Goal: Use online tool/utility: Utilize a website feature to perform a specific function

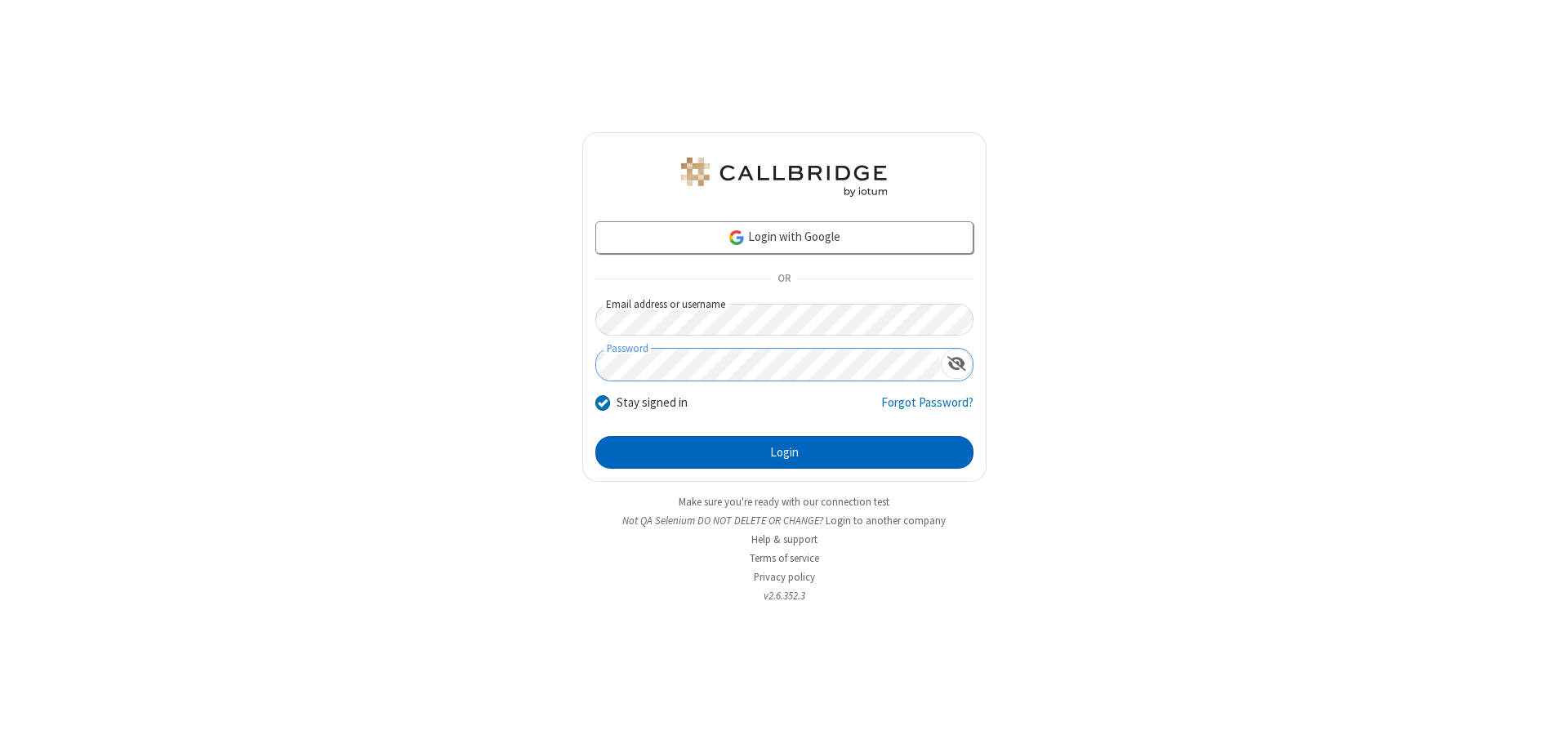
click at [784, 452] on button "Login" at bounding box center [784, 452] width 378 height 33
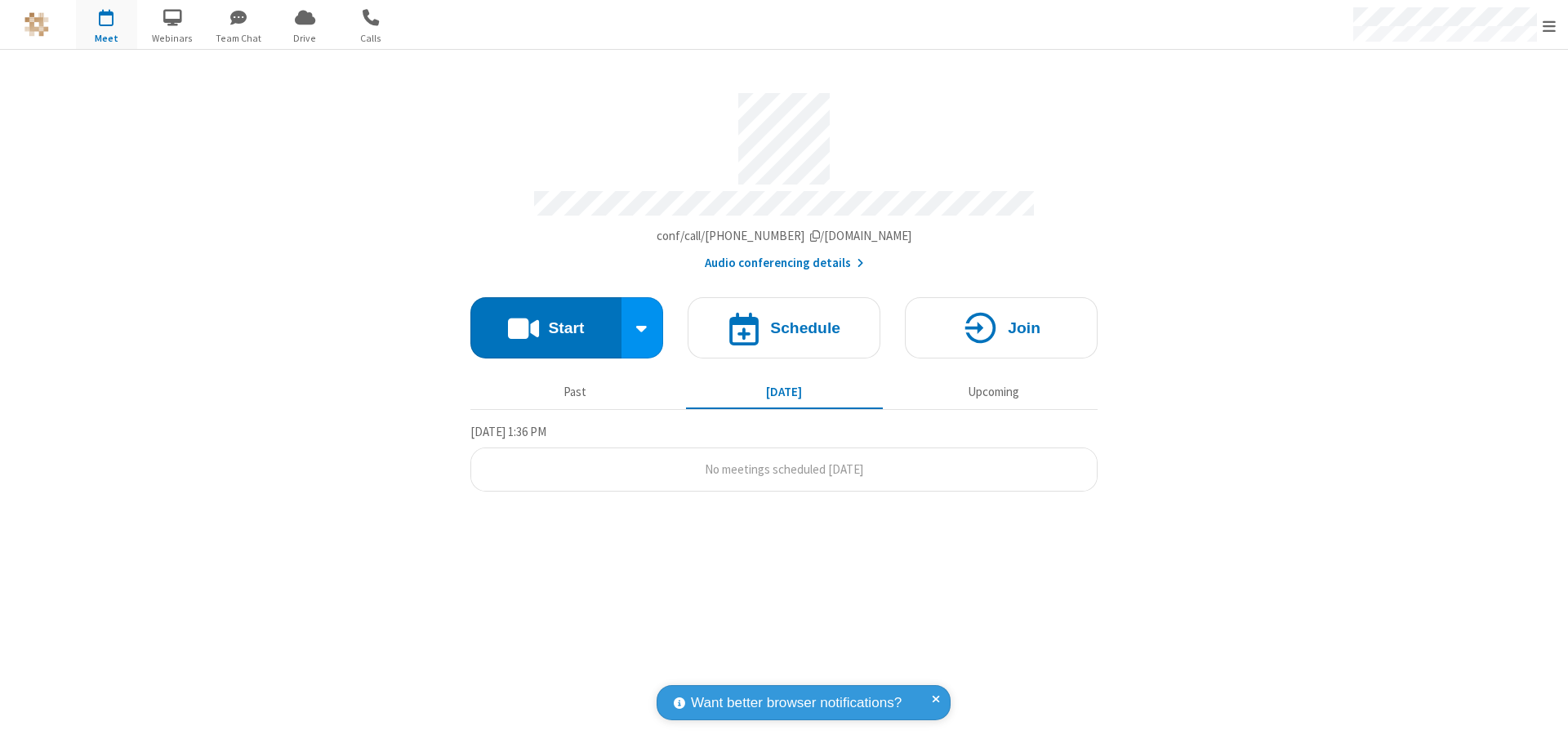
click at [546, 320] on button "Start" at bounding box center [546, 328] width 151 height 62
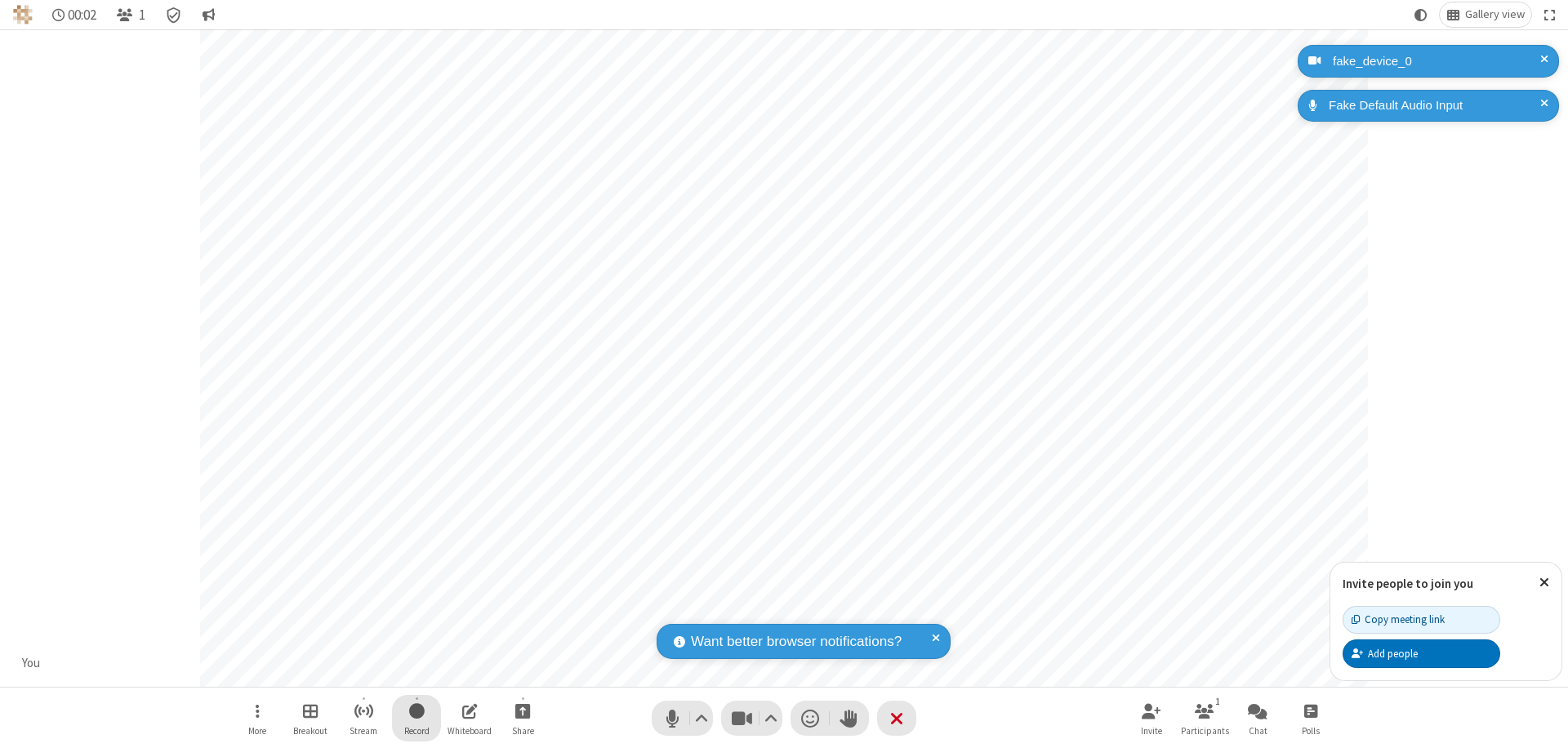
click at [417, 718] on span "Start recording" at bounding box center [417, 711] width 16 height 21
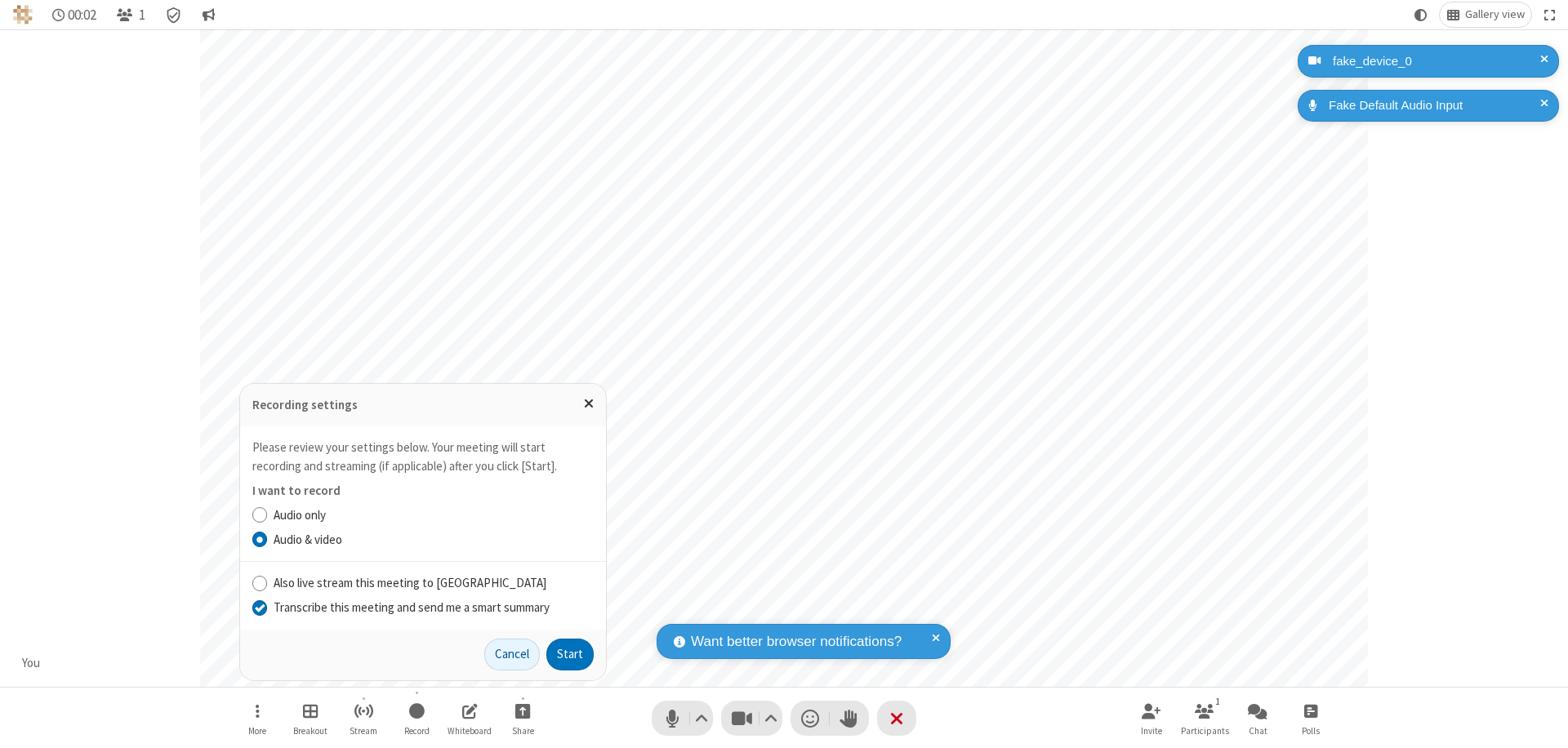
click at [259, 607] on input "Transcribe this meeting and send me a smart summary" at bounding box center [260, 607] width 16 height 17
click at [570, 654] on button "Start" at bounding box center [570, 655] width 48 height 33
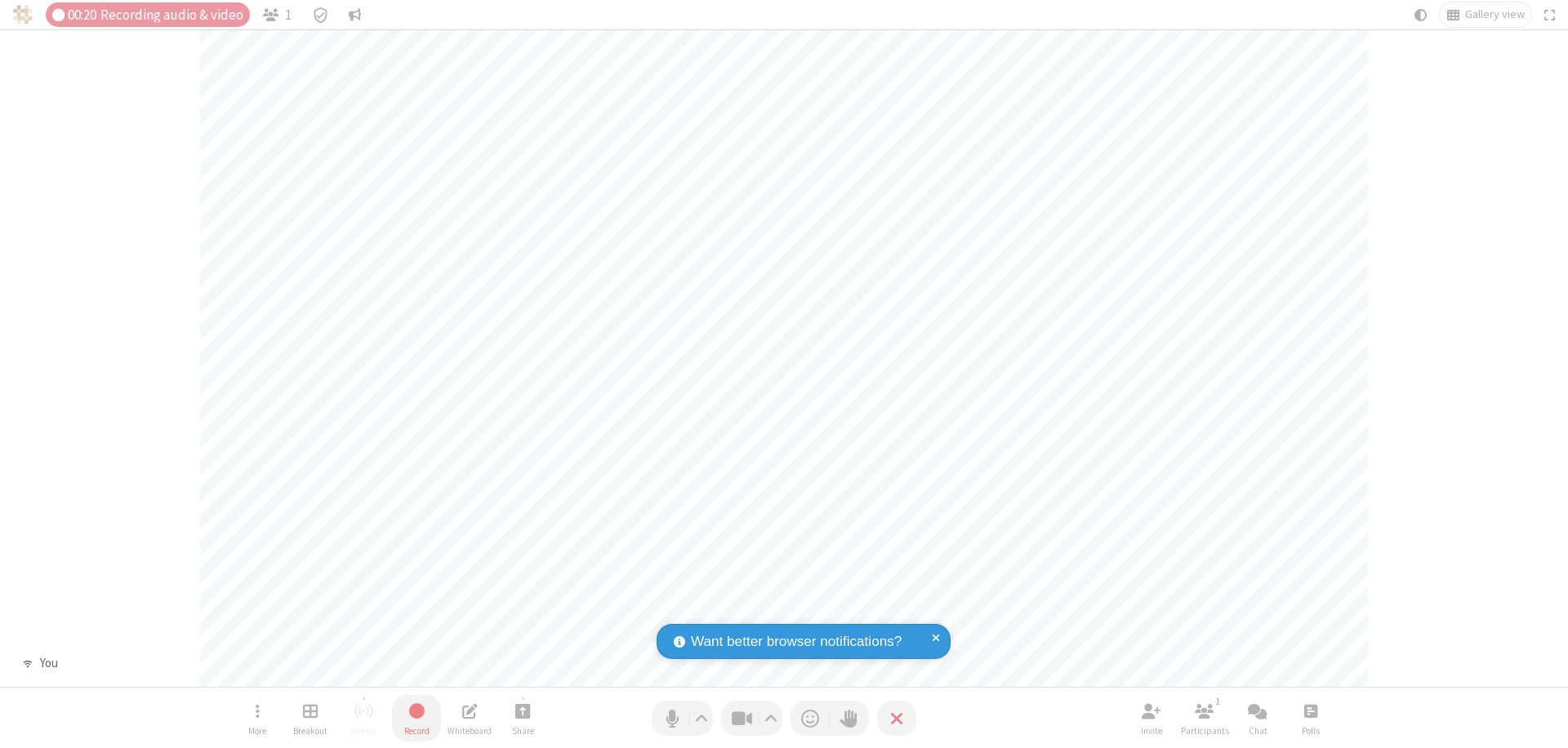
click at [417, 718] on span "Stop recording" at bounding box center [417, 711] width 19 height 21
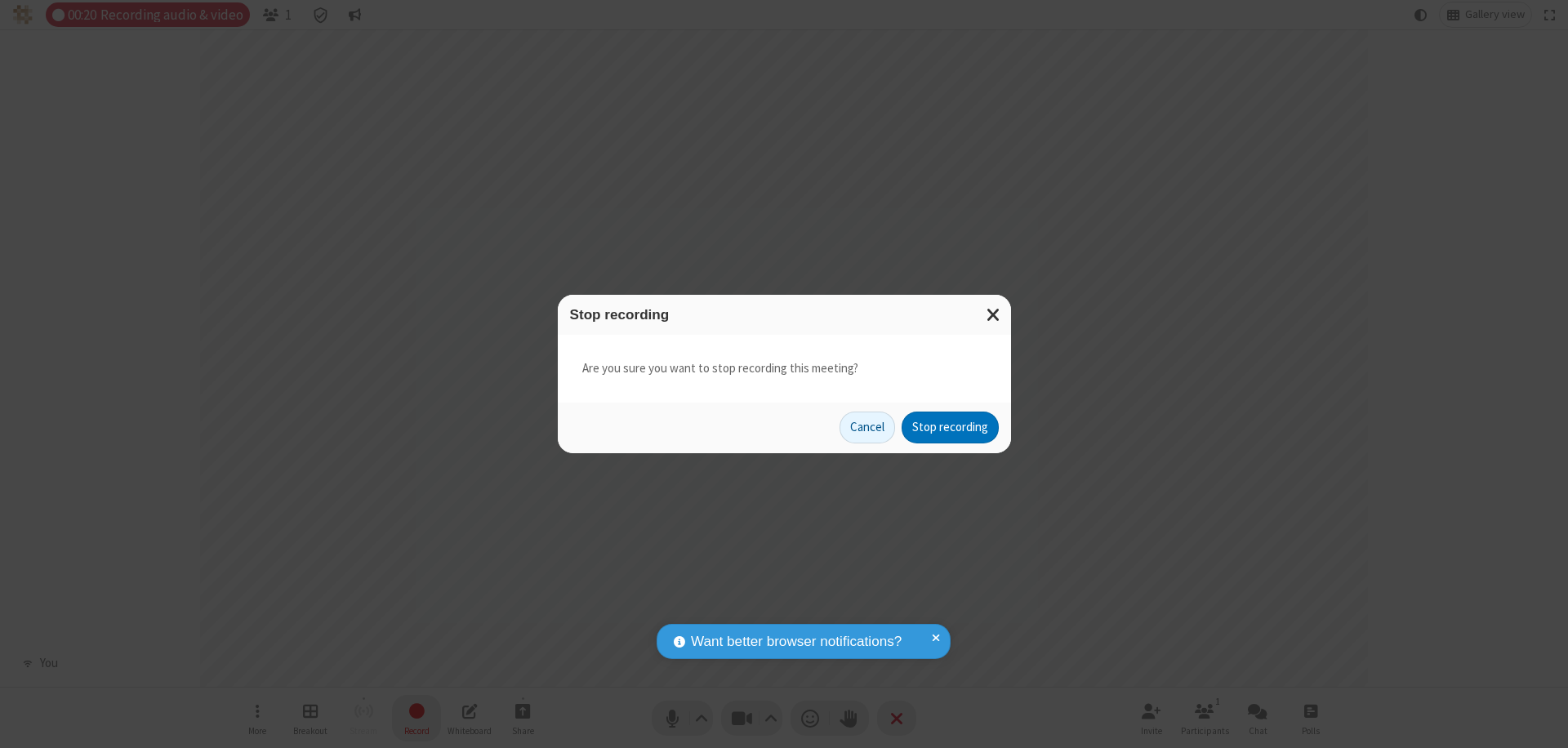
click at [950, 427] on button "Stop recording" at bounding box center [951, 427] width 97 height 33
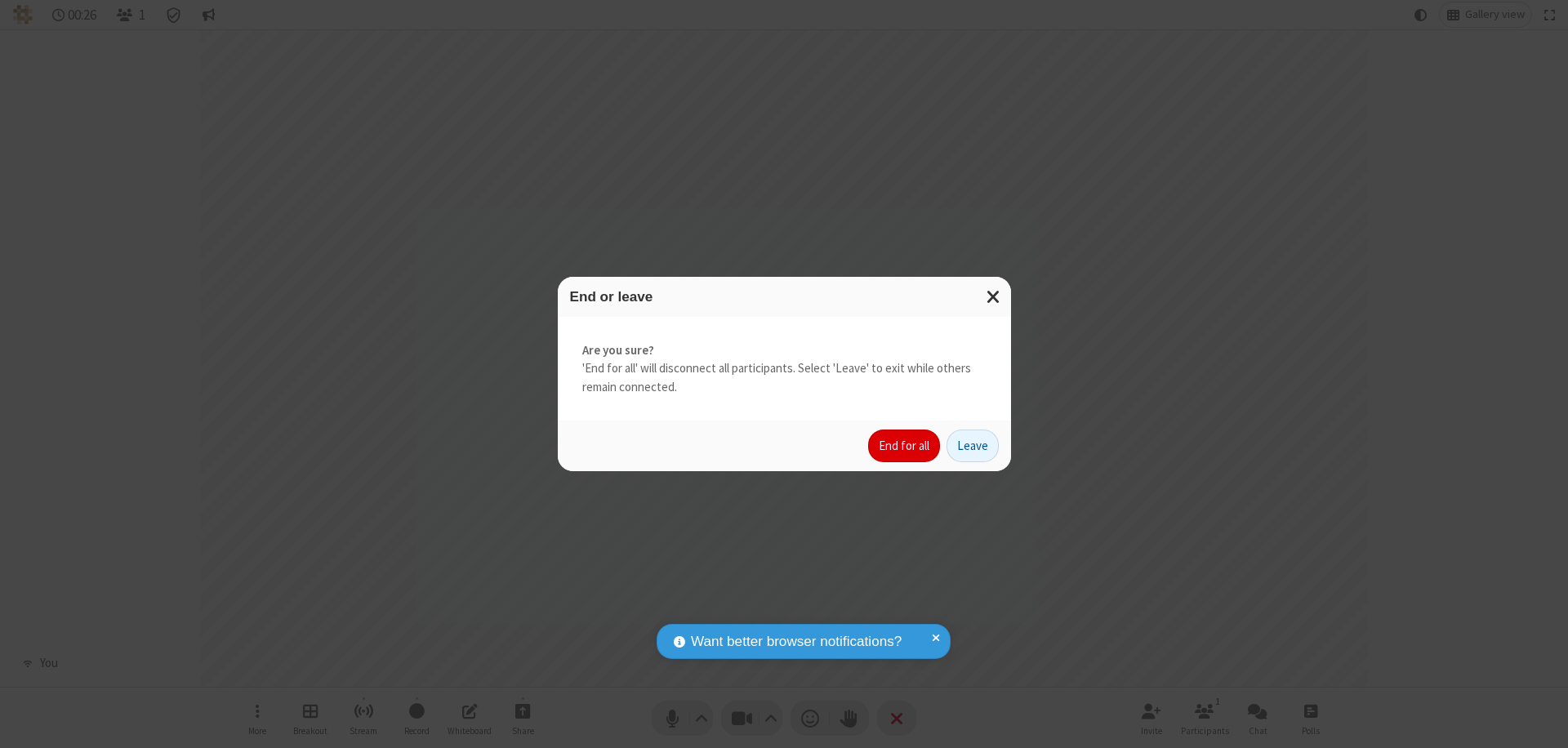
click at [905, 446] on button "End for all" at bounding box center [904, 446] width 72 height 33
